Goal: Task Accomplishment & Management: Complete application form

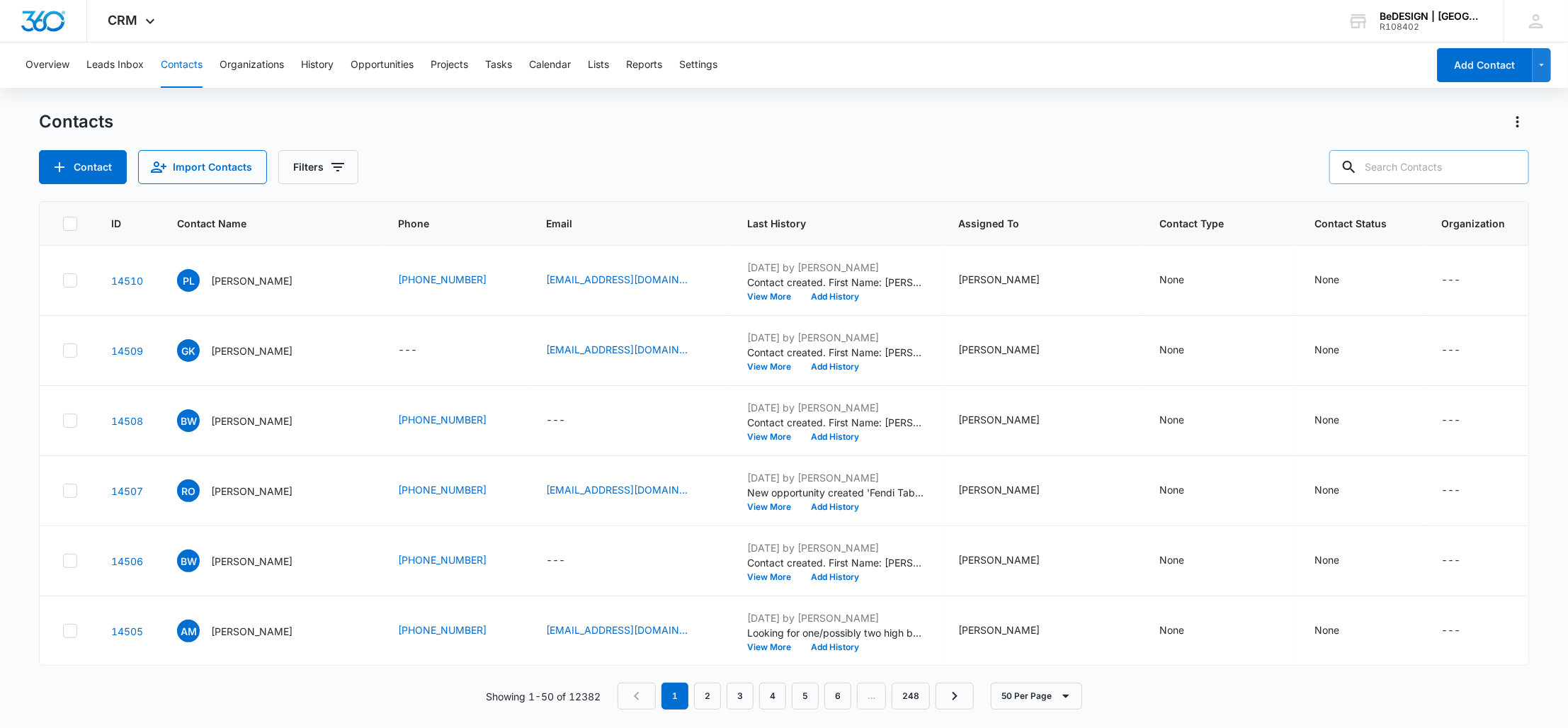
click at [1454, 161] on input "text" at bounding box center [1429, 167] width 200 height 34
type input "heidi"
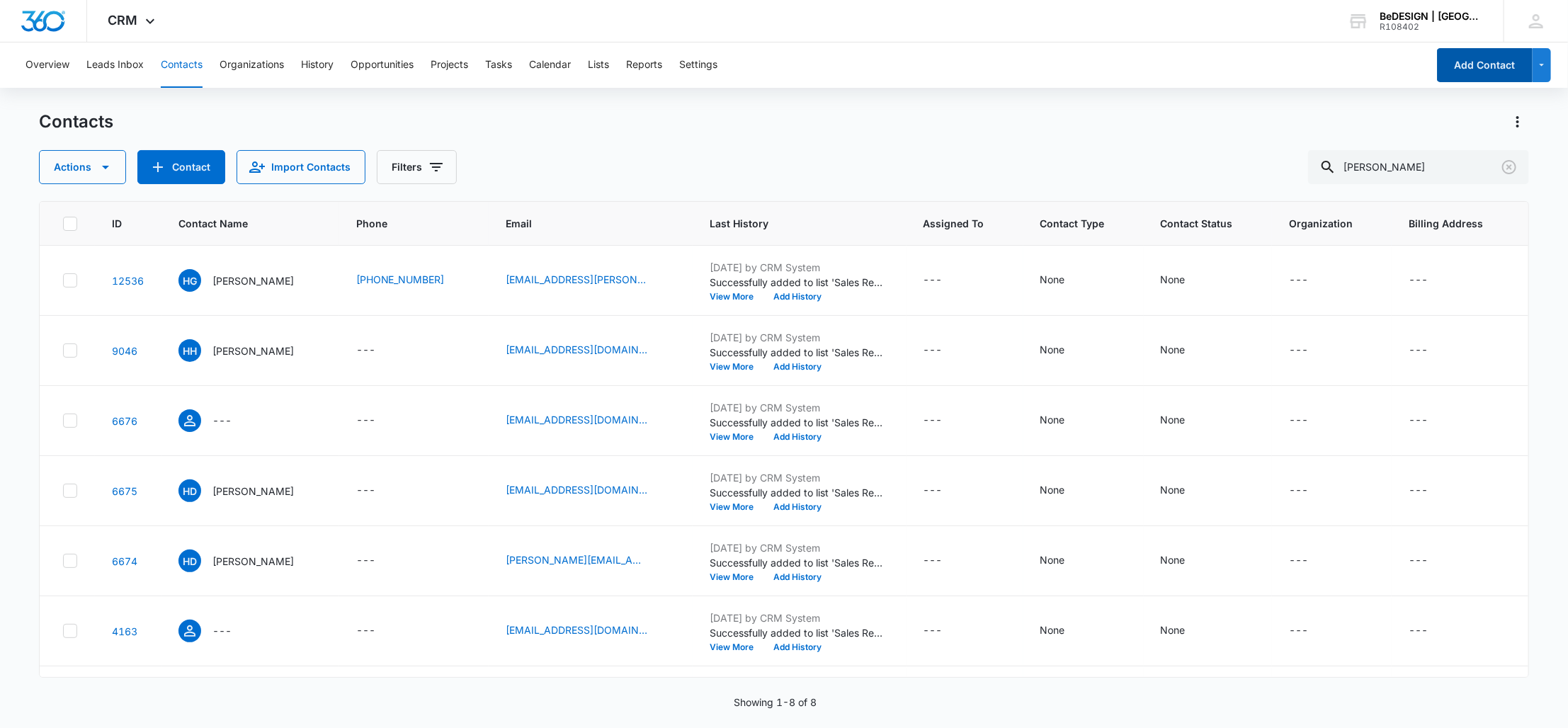
click at [1489, 60] on button "Add Contact" at bounding box center [1484, 65] width 95 height 34
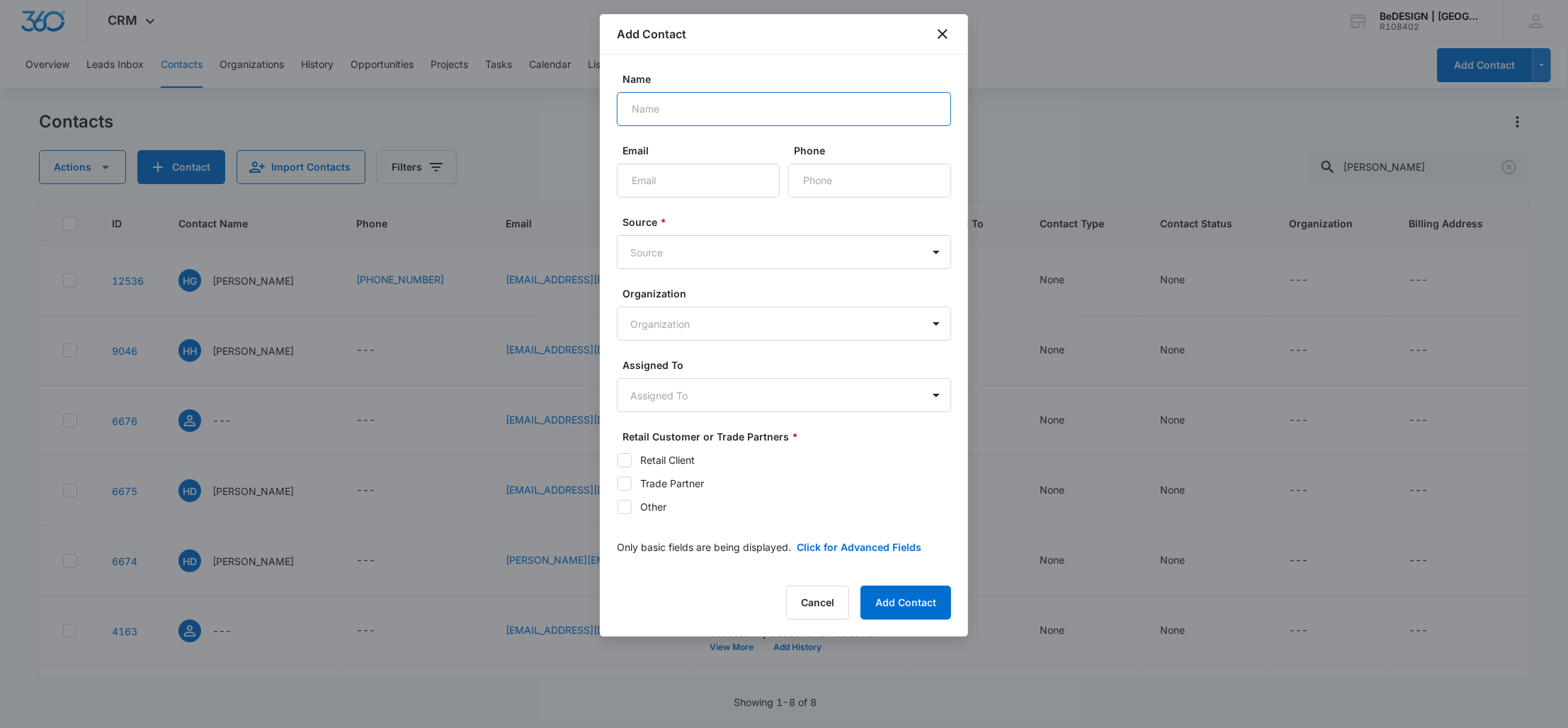
click at [655, 112] on input "Name" at bounding box center [783, 109] width 334 height 34
type input "Heidi Gerger"
type input "g"
type input "hmgerger@gmail.com"
paste input "(281)"
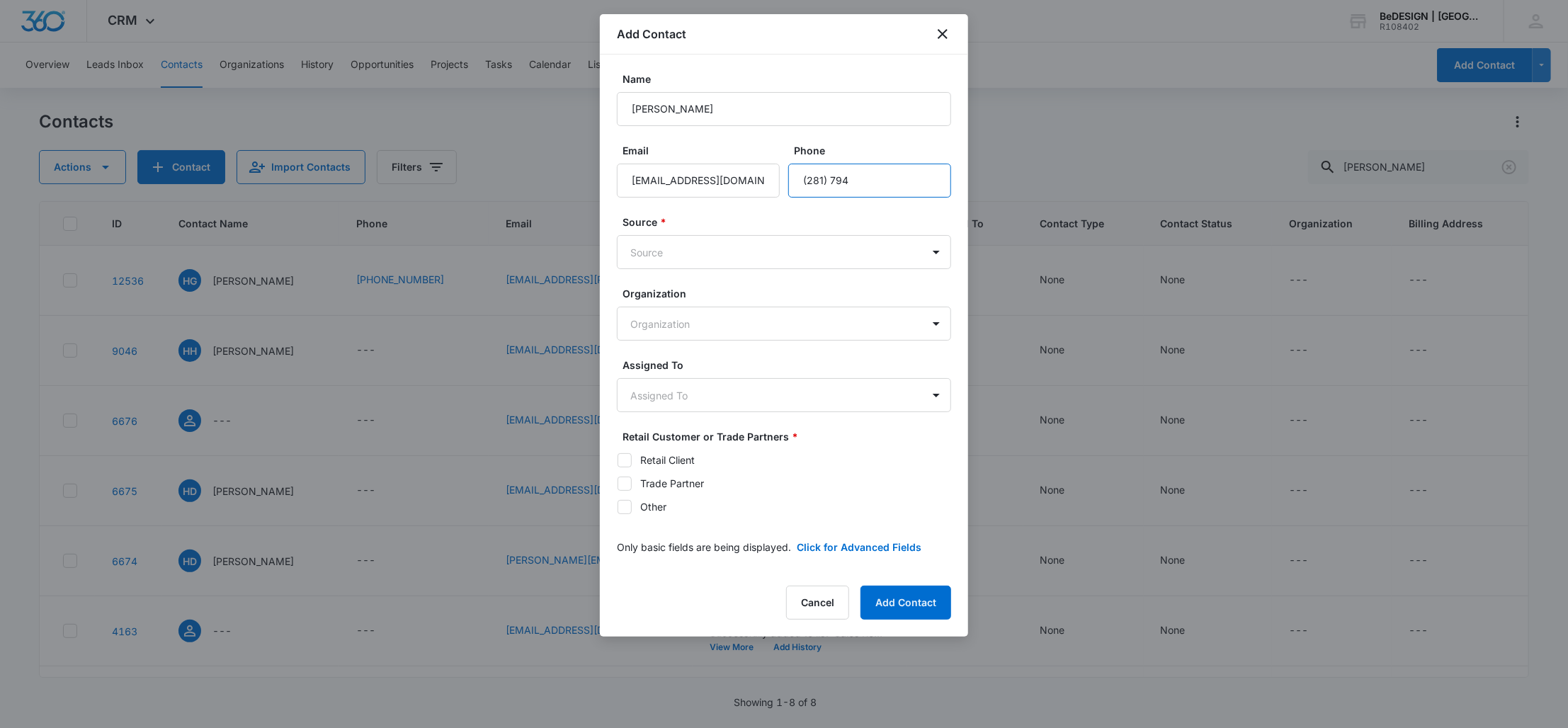
paste input "-1"
paste input "1"
type input "(281) 794-1131"
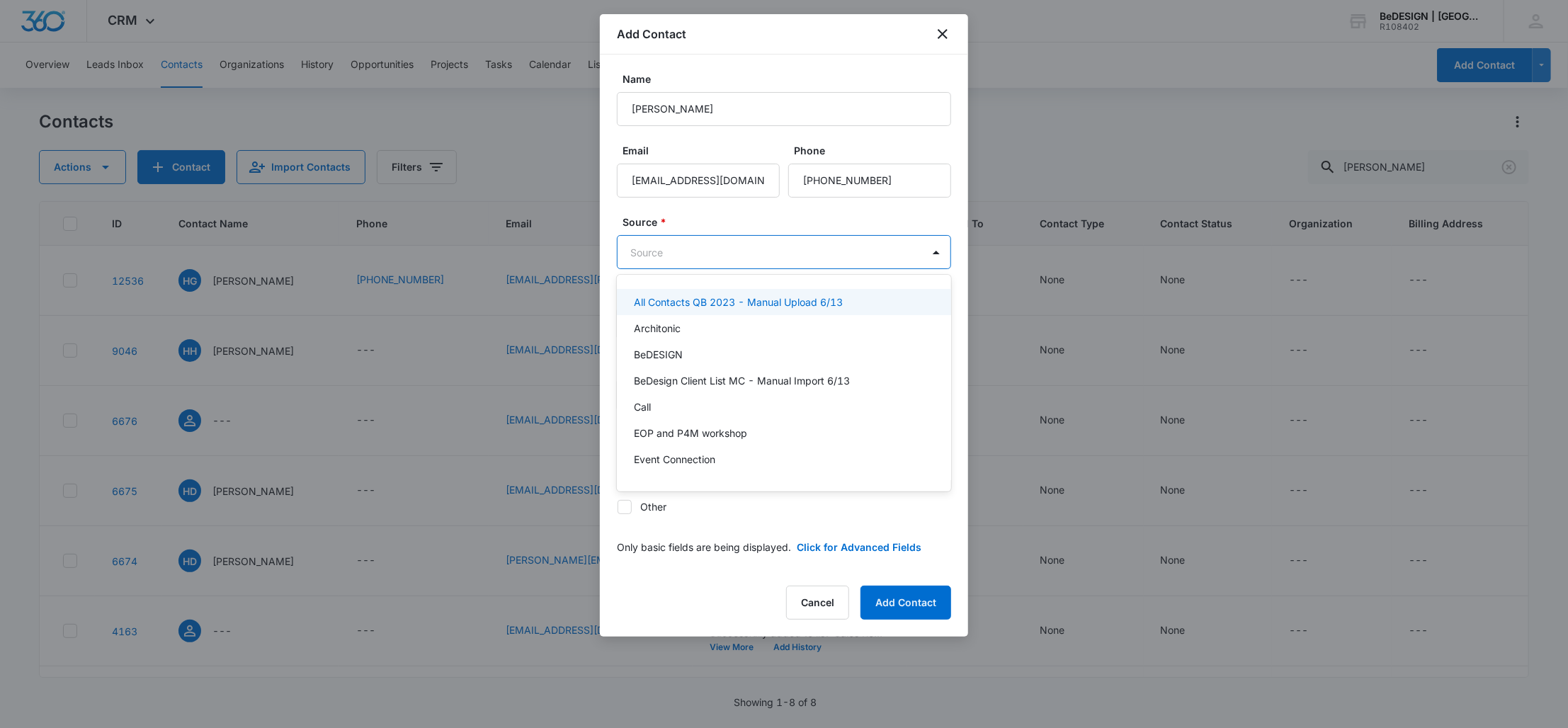
click at [803, 251] on body "CRM Apps Reputation Websites Forms CRM Email Social Payments POS Content Ads In…" at bounding box center [784, 364] width 1568 height 728
type input "wa"
click at [746, 301] on div "Walk-in" at bounding box center [782, 301] width 297 height 15
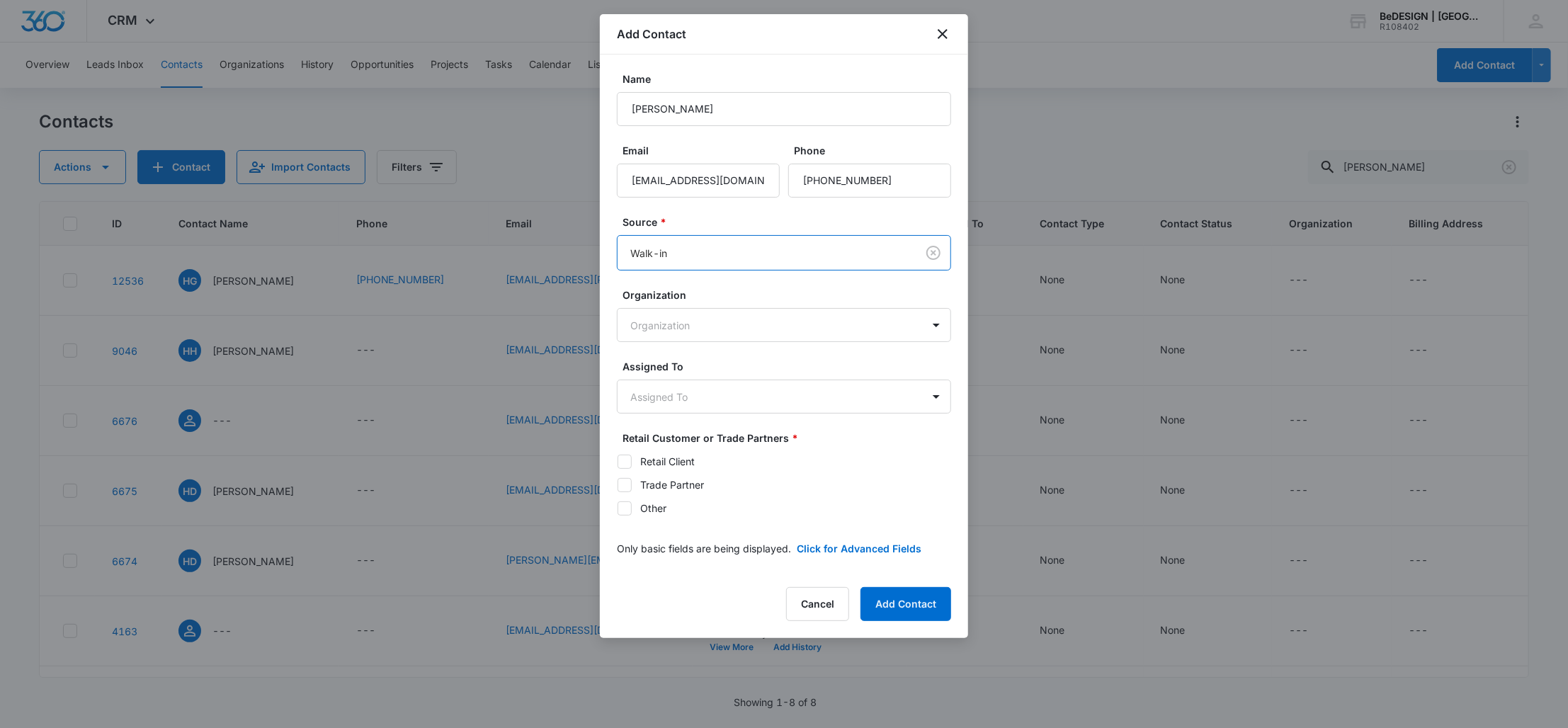
click at [703, 377] on div "Assigned To Assigned To" at bounding box center [783, 386] width 334 height 55
click at [710, 399] on body "CRM Apps Reputation Websites Forms CRM Email Social Payments POS Content Ads In…" at bounding box center [784, 364] width 1568 height 728
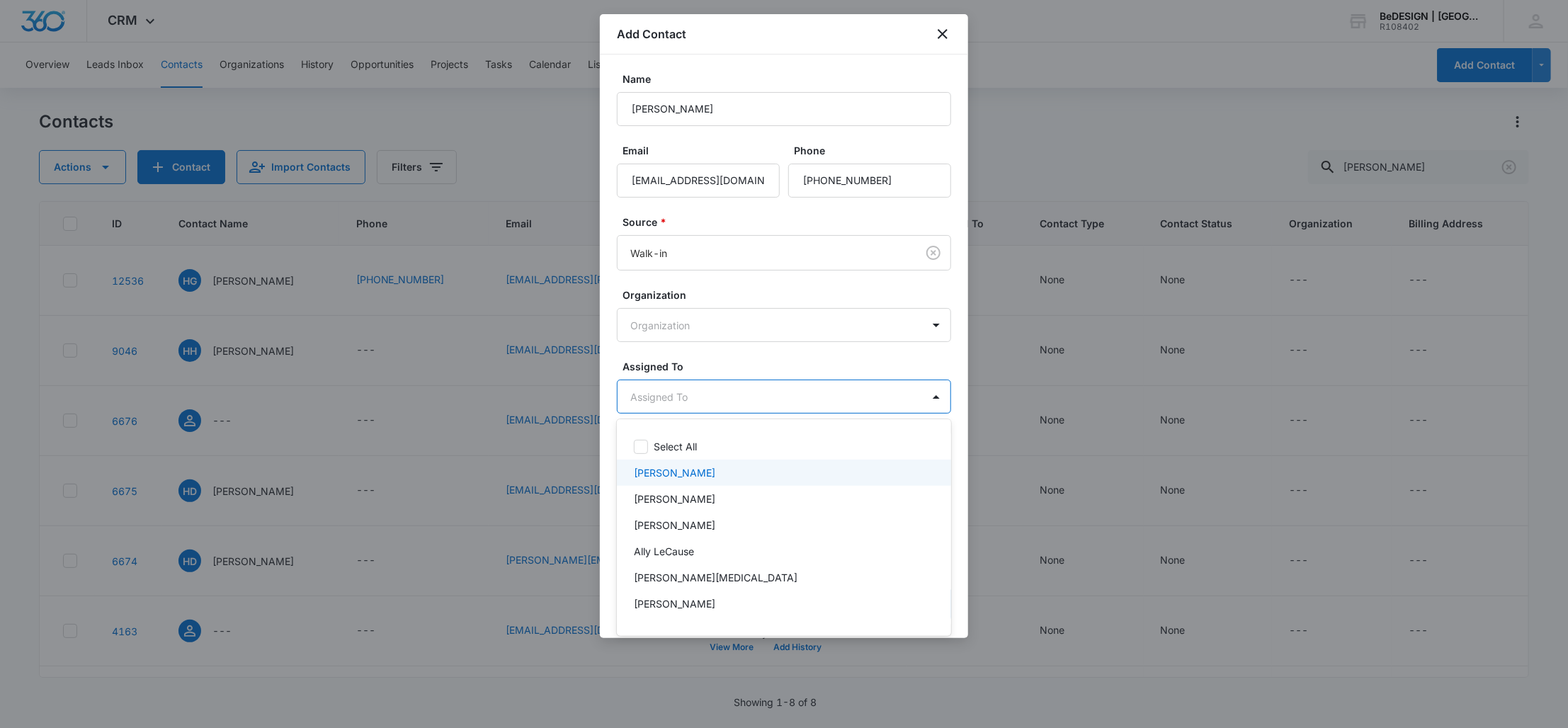
click at [692, 481] on div "Lydia Meeks" at bounding box center [783, 473] width 334 height 26
click at [772, 351] on div at bounding box center [784, 364] width 1568 height 728
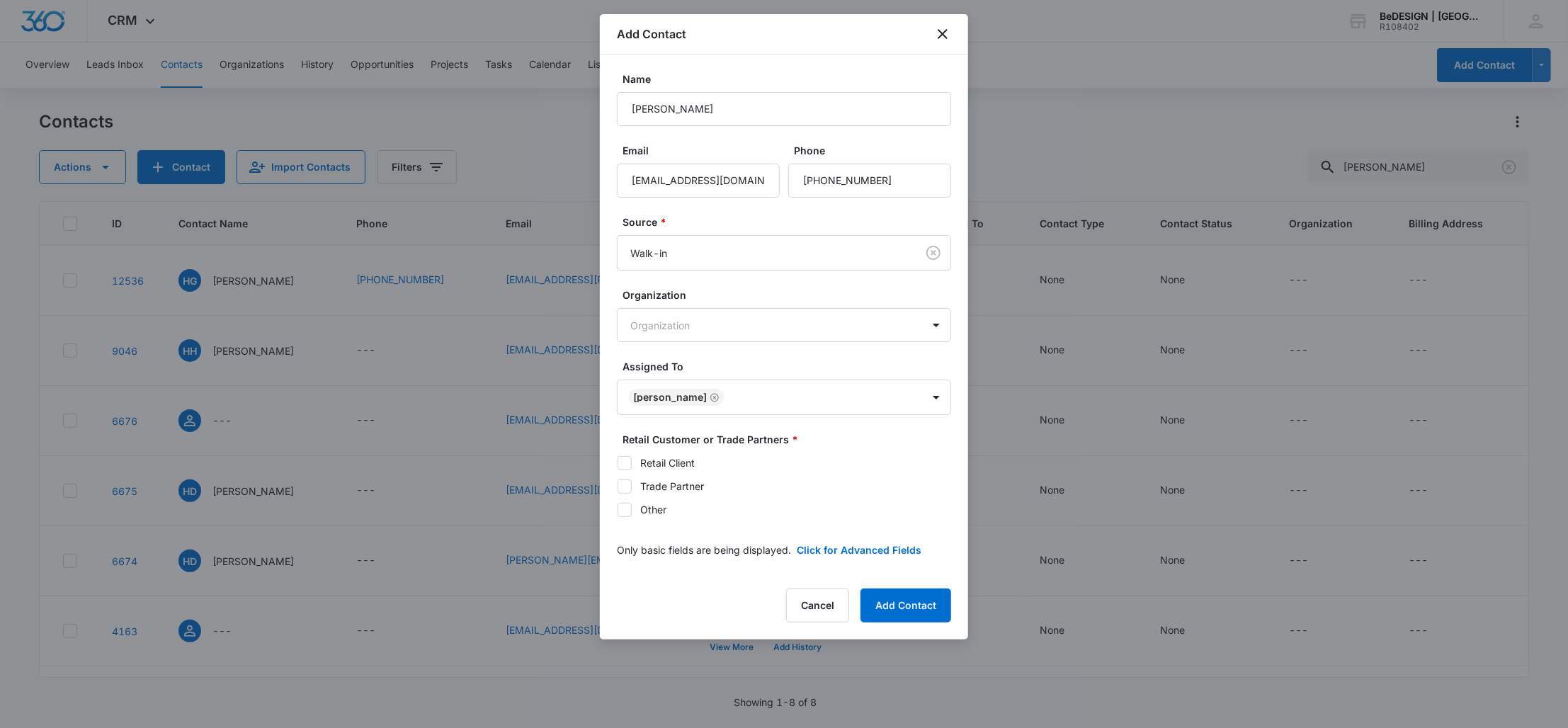
click at [670, 462] on div "Retail Client" at bounding box center [667, 462] width 55 height 15
click at [617, 463] on input "Retail Client" at bounding box center [616, 463] width 1 height 1
click at [630, 462] on icon at bounding box center [624, 463] width 13 height 13
click at [617, 463] on input "Retail Client" at bounding box center [616, 463] width 1 height 1
checkbox input "false"
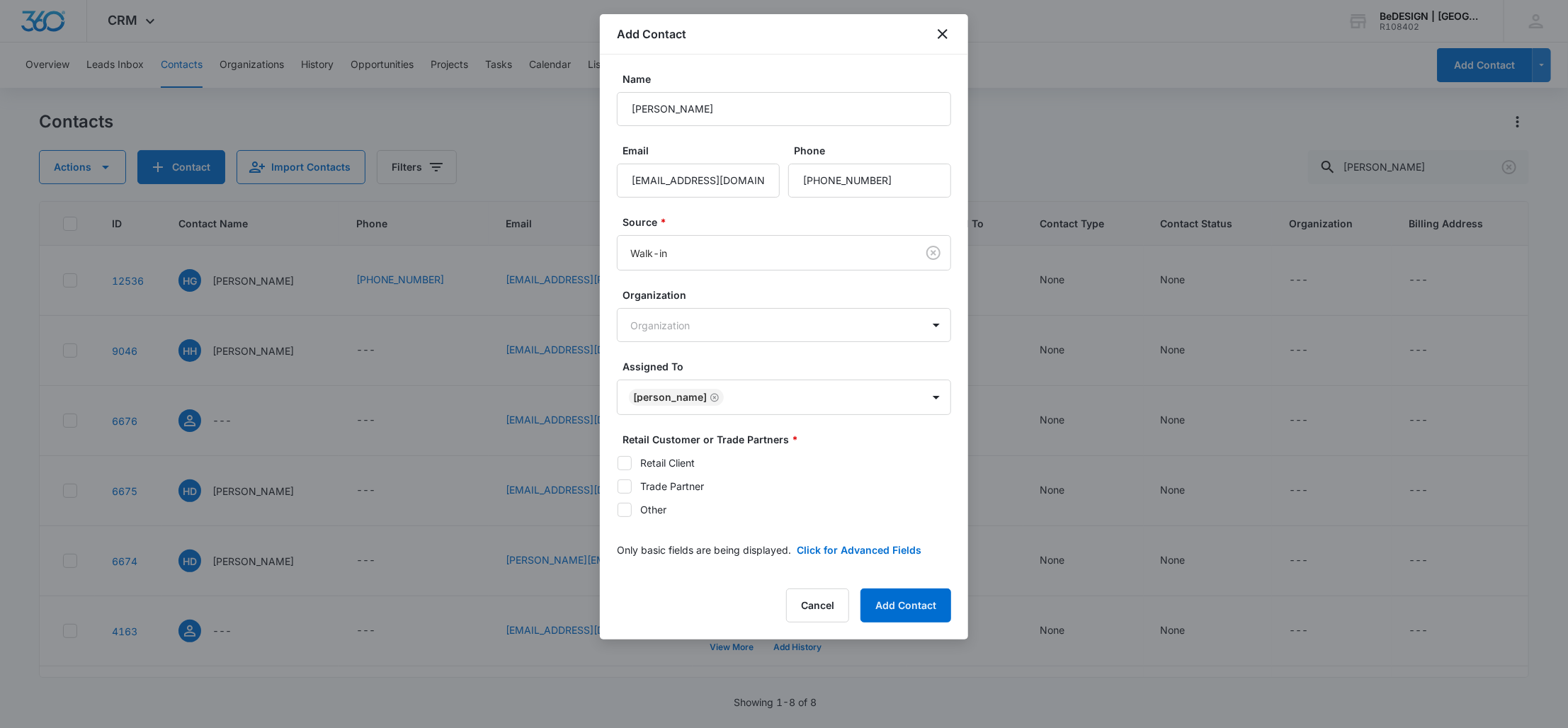
click at [629, 473] on div "Retail Client Trade Partner Other" at bounding box center [783, 486] width 334 height 61
click at [628, 480] on div "Retail Client Trade Partner Other" at bounding box center [783, 486] width 334 height 61
click at [626, 482] on icon at bounding box center [624, 487] width 13 height 13
click at [617, 486] on input "Trade Partner" at bounding box center [616, 486] width 1 height 1
checkbox input "true"
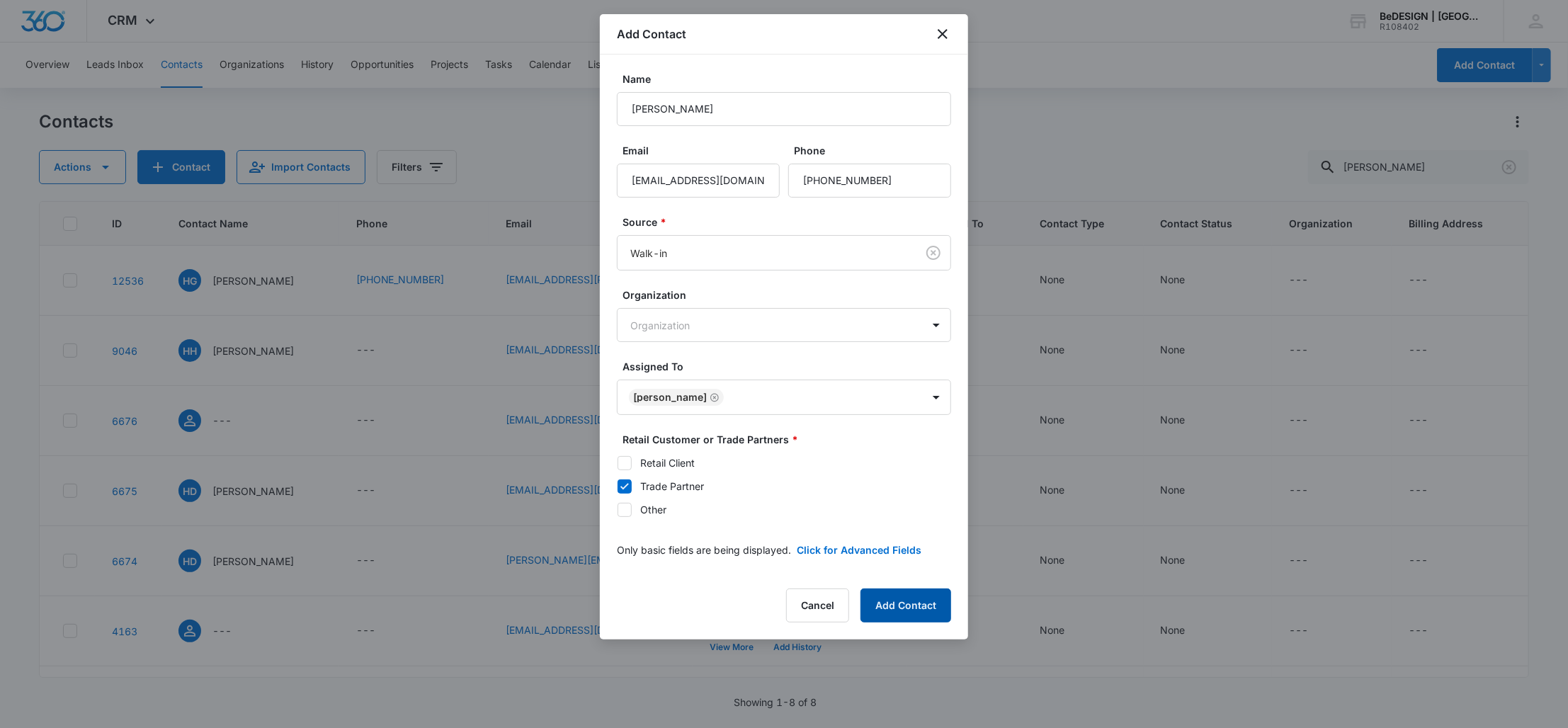
click at [921, 595] on button "Add Contact" at bounding box center [905, 606] width 91 height 34
